Goal: Navigation & Orientation: Find specific page/section

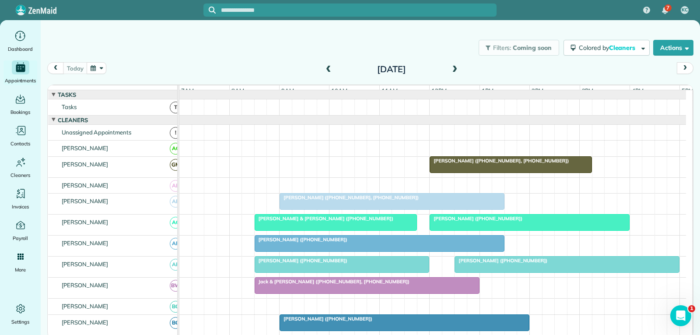
scroll to position [552, 0]
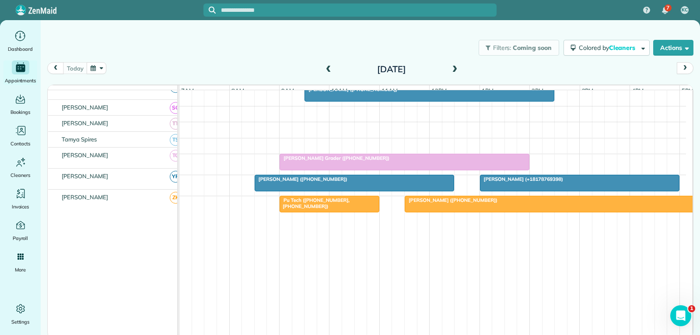
click at [200, 176] on div "Toni Warden (+18177987056) Ashley May (+18178769398)" at bounding box center [432, 185] width 507 height 21
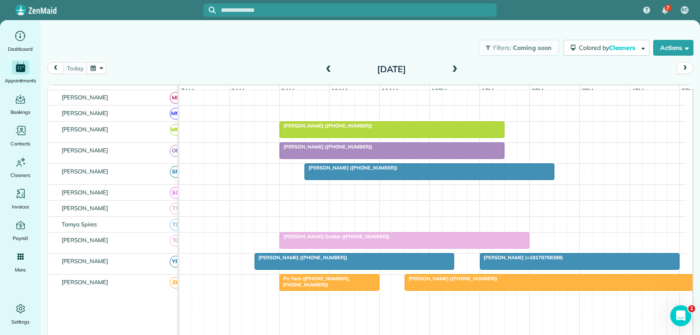
scroll to position [377, 0]
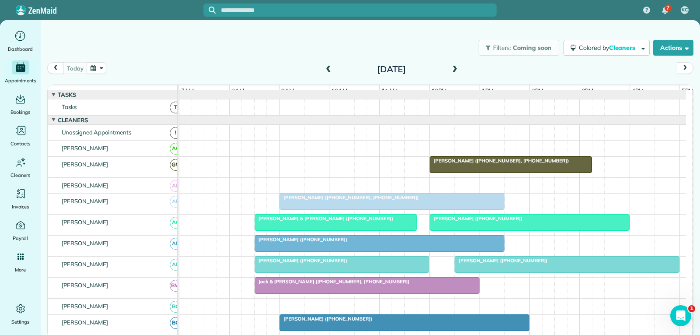
click at [382, 200] on span "[PERSON_NAME] ([PHONE_NUMBER], [PHONE_NUMBER])" at bounding box center [349, 197] width 140 height 6
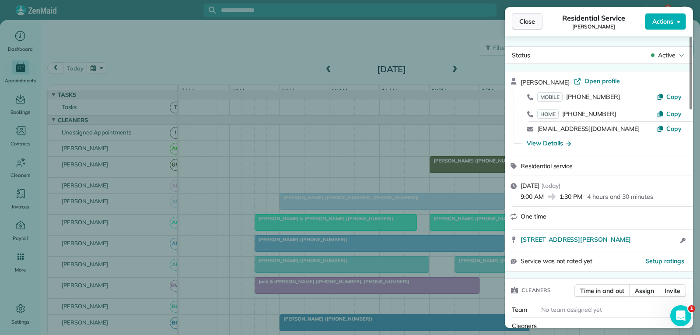
click at [528, 18] on span "Close" at bounding box center [528, 21] width 16 height 9
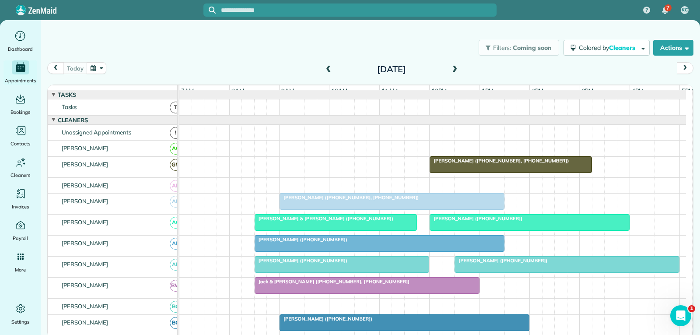
click at [459, 221] on span "[PERSON_NAME] ([PHONE_NUMBER])" at bounding box center [476, 218] width 94 height 6
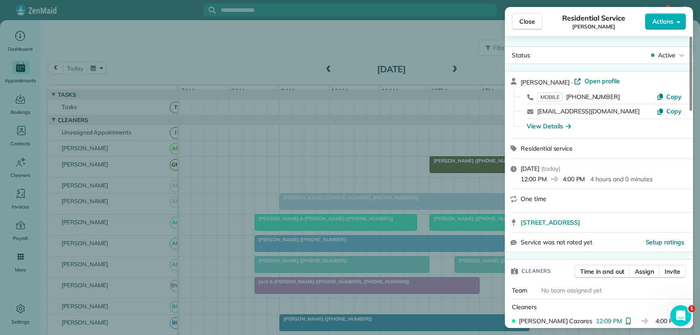
scroll to position [44, 0]
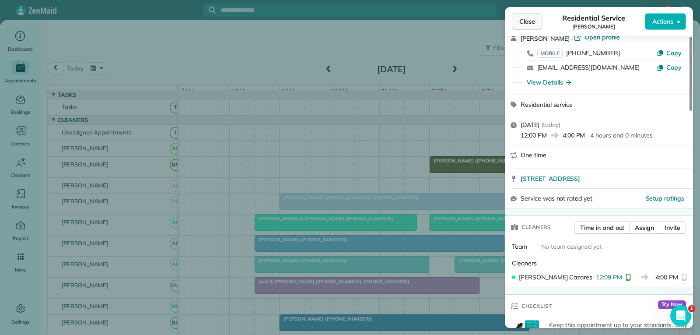
click at [530, 18] on span "Close" at bounding box center [528, 21] width 16 height 9
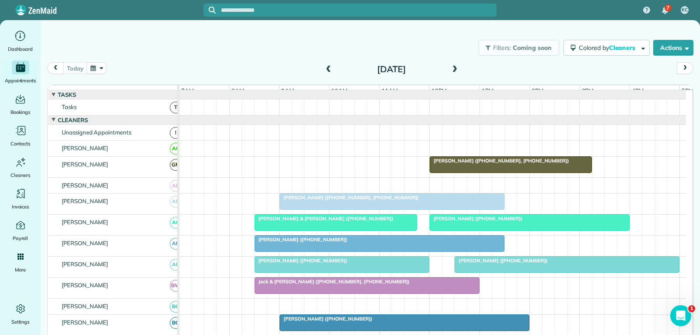
click at [364, 249] on div at bounding box center [379, 243] width 249 height 16
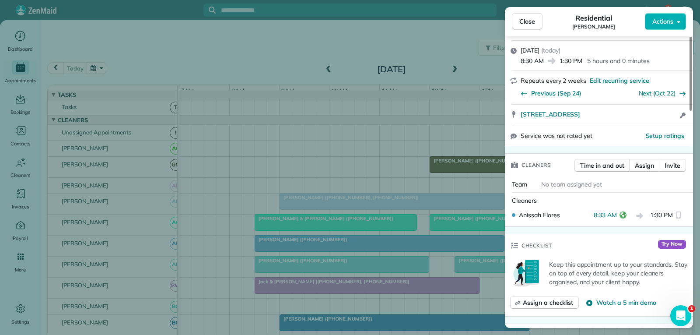
scroll to position [131, 0]
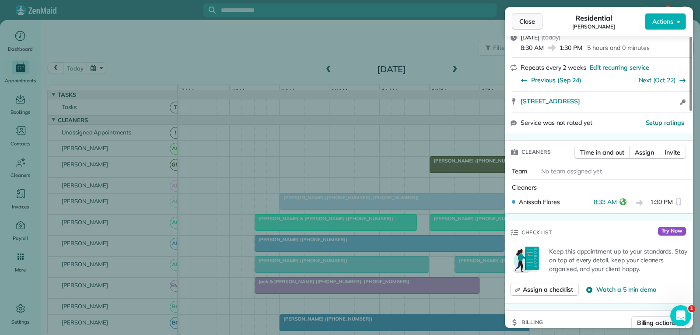
click at [528, 24] on span "Close" at bounding box center [528, 21] width 16 height 9
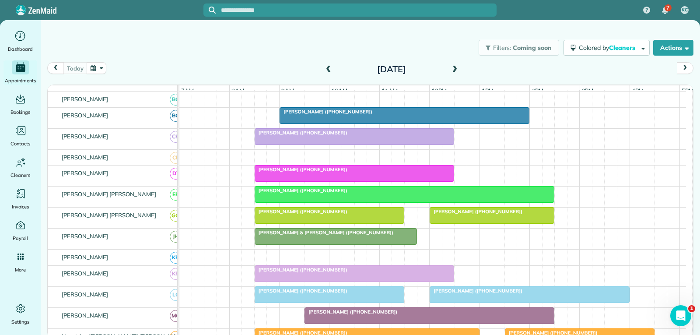
scroll to position [219, 0]
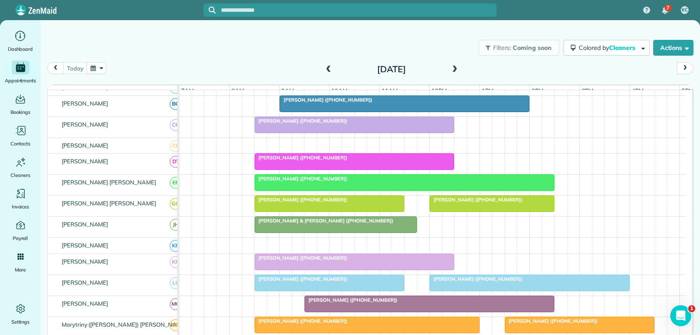
click at [411, 131] on div at bounding box center [354, 125] width 199 height 16
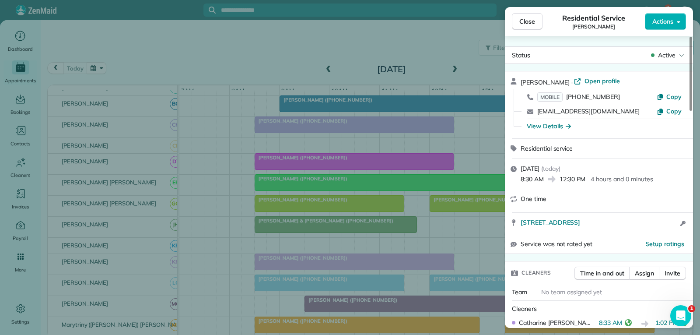
scroll to position [88, 0]
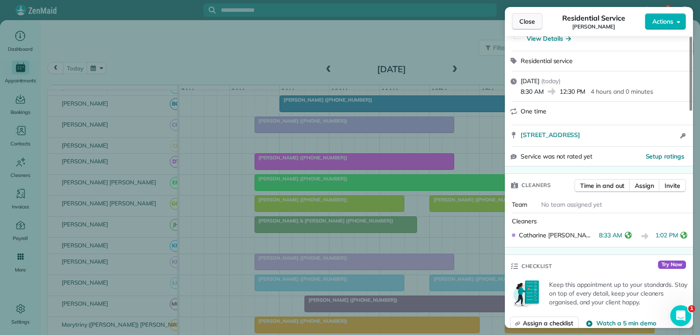
click at [531, 22] on span "Close" at bounding box center [528, 21] width 16 height 9
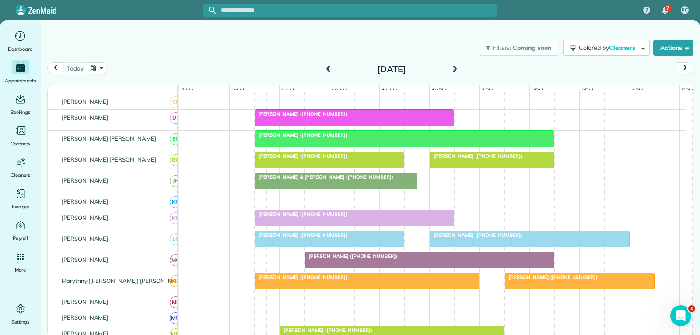
scroll to position [219, 0]
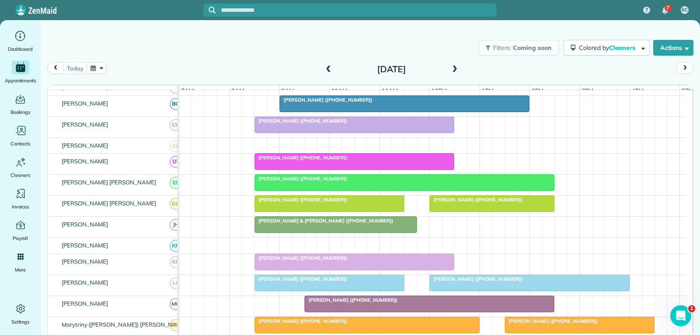
click at [338, 261] on div "[PERSON_NAME] ([PHONE_NUMBER])" at bounding box center [354, 258] width 195 height 6
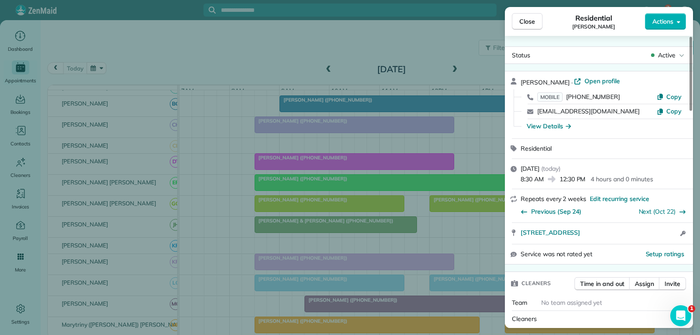
scroll to position [89, 0]
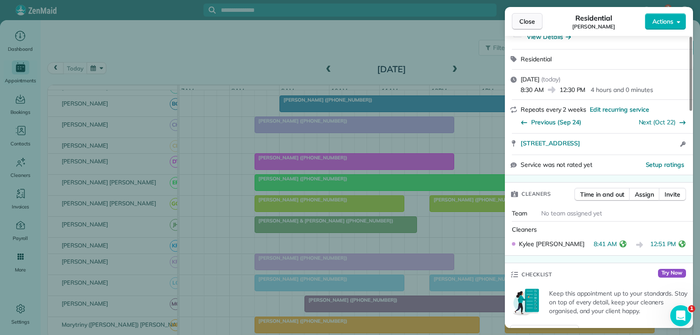
click at [529, 24] on span "Close" at bounding box center [528, 21] width 16 height 9
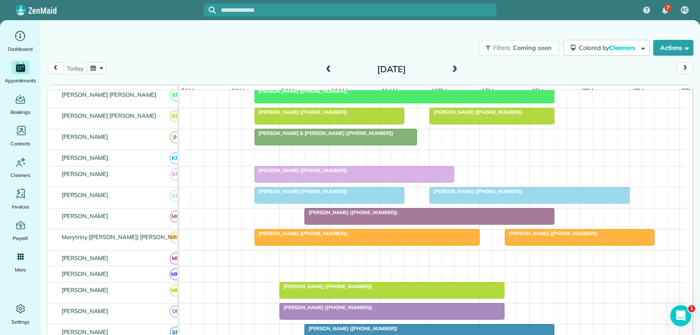
scroll to position [350, 0]
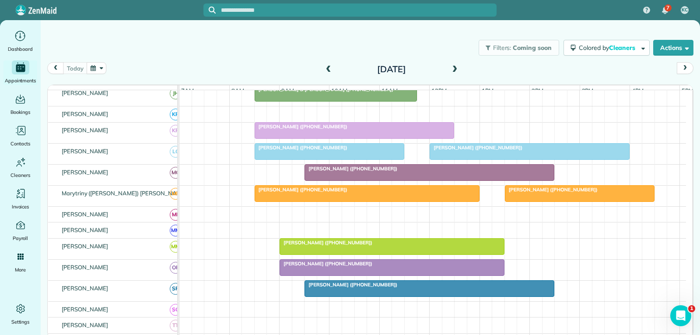
click at [380, 193] on div "[PERSON_NAME] ([PHONE_NUMBER])" at bounding box center [367, 189] width 220 height 6
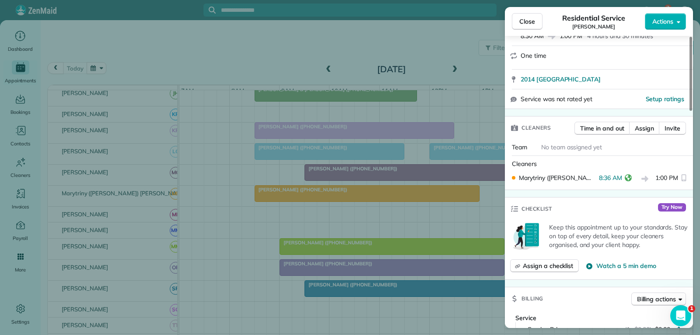
scroll to position [175, 0]
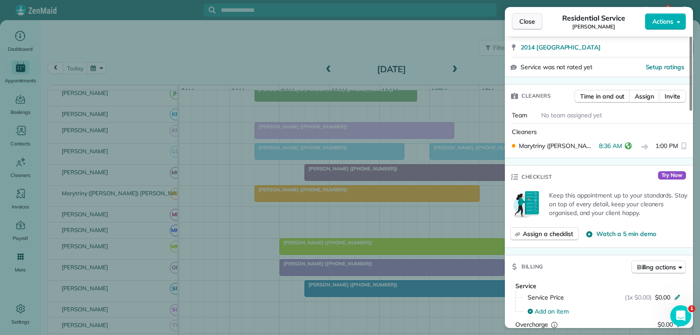
click at [528, 23] on span "Close" at bounding box center [528, 21] width 16 height 9
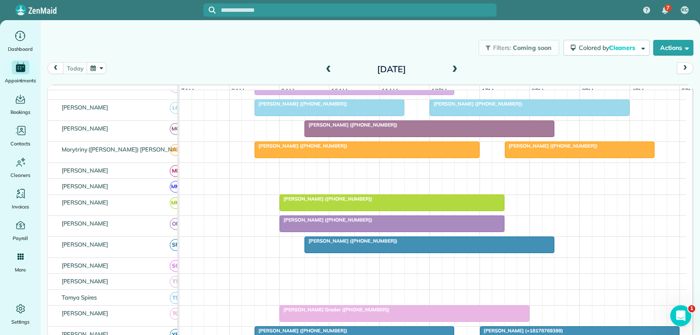
scroll to position [438, 0]
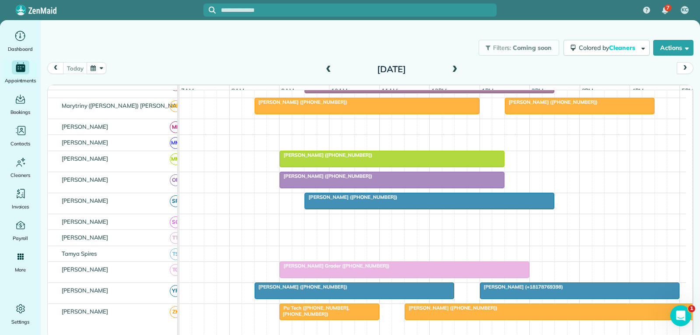
click at [437, 179] on div "[PERSON_NAME] ([PHONE_NUMBER])" at bounding box center [392, 176] width 220 height 6
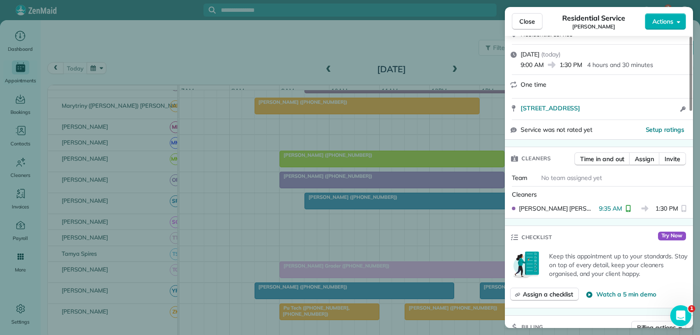
scroll to position [175, 0]
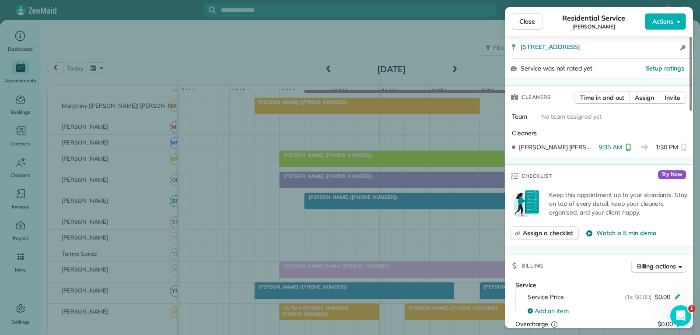
drag, startPoint x: 529, startPoint y: 24, endPoint x: 518, endPoint y: 50, distance: 28.3
click at [529, 24] on span "Close" at bounding box center [528, 21] width 16 height 9
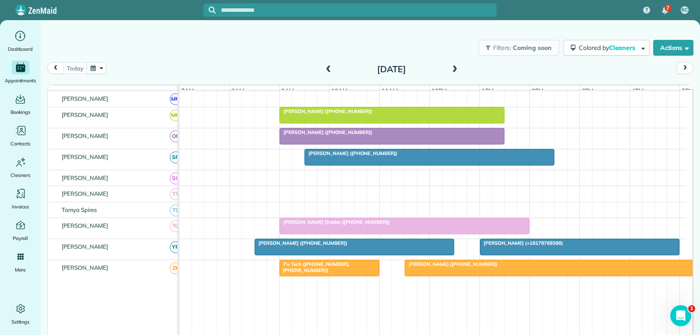
scroll to position [525, 0]
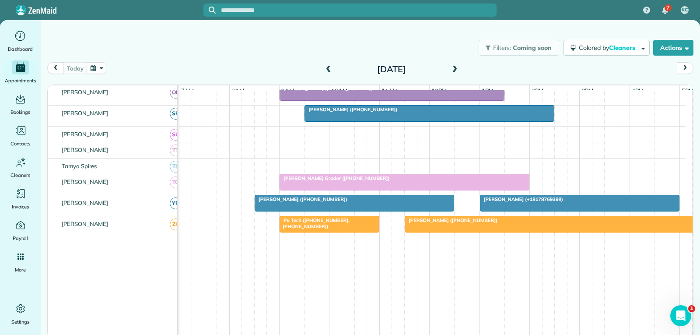
click at [422, 202] on div "[PERSON_NAME] ([PHONE_NUMBER])" at bounding box center [354, 199] width 195 height 6
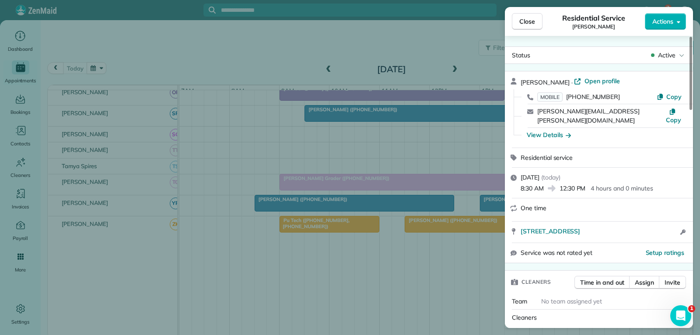
scroll to position [175, 0]
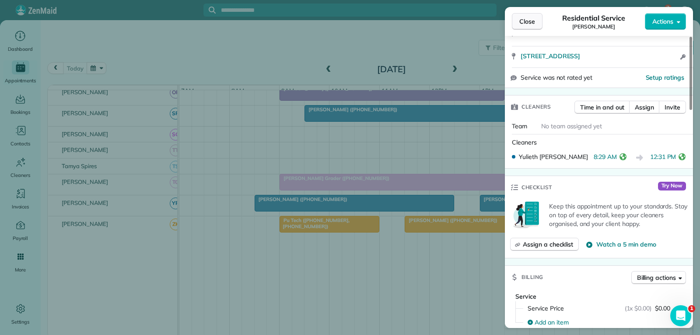
click at [520, 21] on span "Close" at bounding box center [528, 21] width 16 height 9
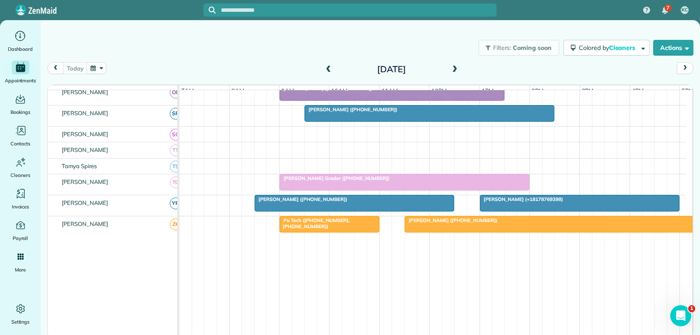
click at [505, 202] on span "[PERSON_NAME] (+18178769398)" at bounding box center [522, 199] width 84 height 6
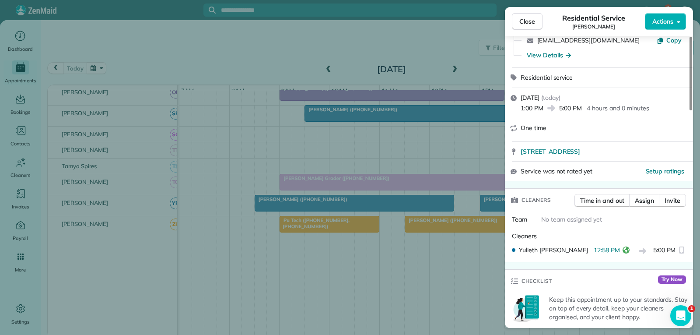
scroll to position [88, 0]
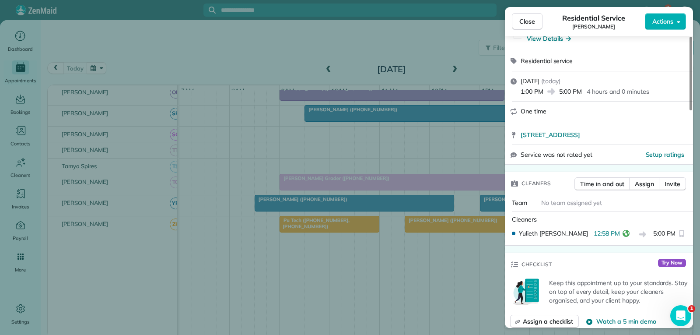
drag, startPoint x: 530, startPoint y: 20, endPoint x: 525, endPoint y: 22, distance: 5.9
click at [530, 20] on span "Close" at bounding box center [528, 21] width 16 height 9
